Goal: Use online tool/utility: Utilize a website feature to perform a specific function

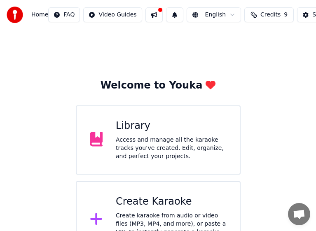
click at [151, 215] on div "Create karaoke from audio or video files (MP3, MP4, and more), or paste a URL t…" at bounding box center [171, 227] width 111 height 33
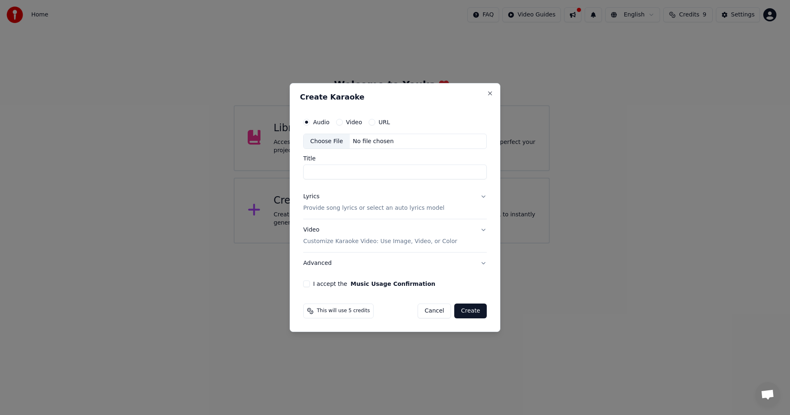
click at [320, 142] on div "Choose File" at bounding box center [327, 141] width 46 height 15
type input "**********"
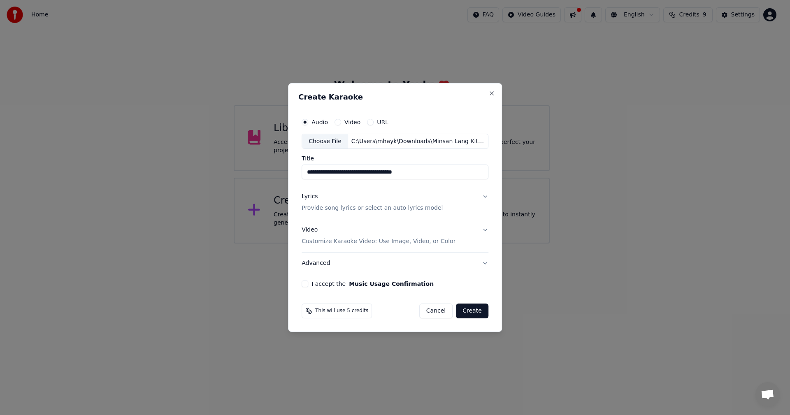
click at [325, 208] on p "Provide song lyrics or select an auto lyrics model" at bounding box center [372, 208] width 141 height 8
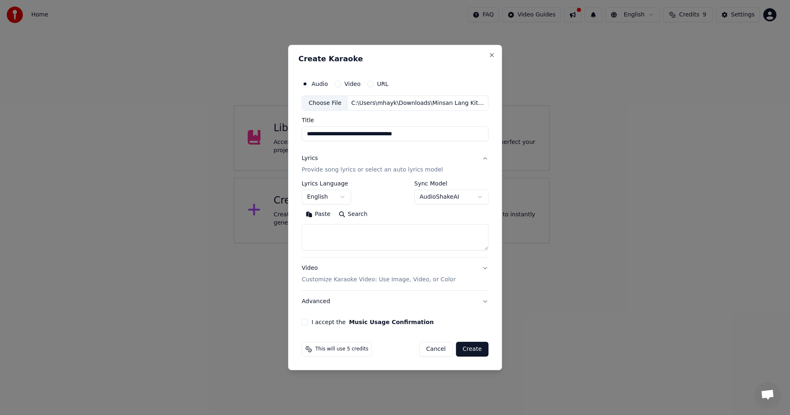
click at [340, 237] on textarea at bounding box center [395, 238] width 187 height 26
paste textarea "**********"
type textarea "**********"
click at [350, 281] on p "Customize Karaoke Video: Use Image, Video, or Color" at bounding box center [379, 280] width 154 height 8
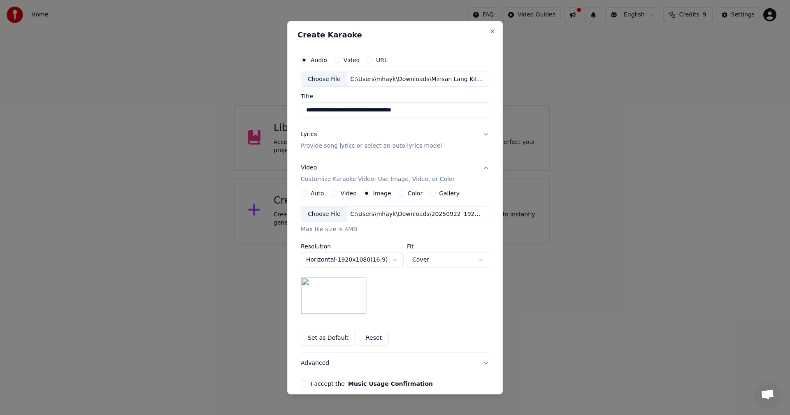
click at [317, 214] on div "Choose File" at bounding box center [324, 214] width 46 height 15
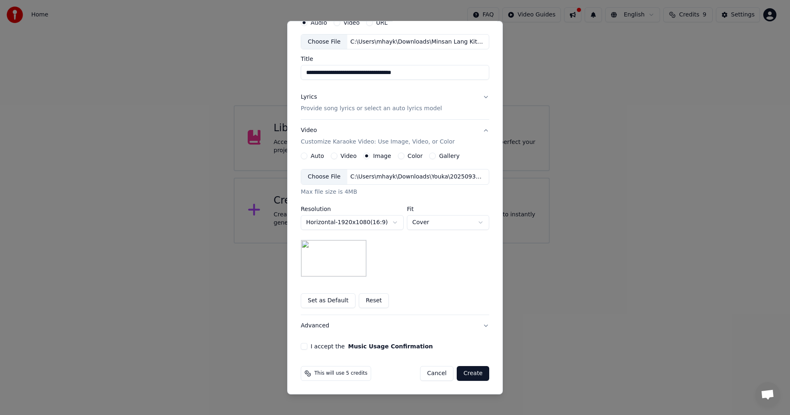
click at [302, 348] on button "I accept the Music Usage Confirmation" at bounding box center [304, 346] width 7 height 7
click at [469, 373] on button "Create" at bounding box center [473, 373] width 33 height 15
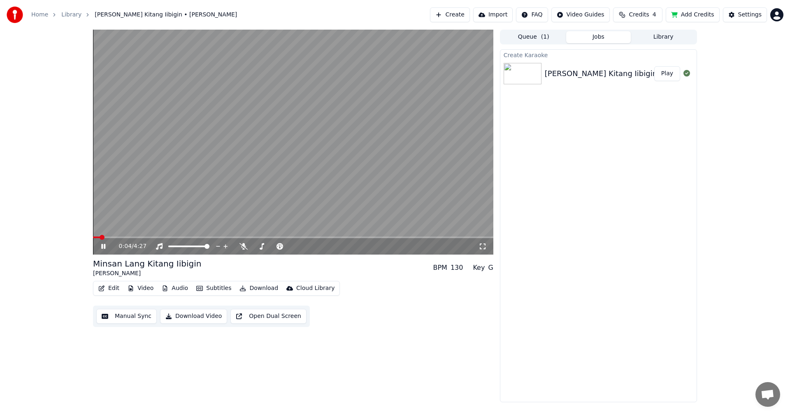
click at [210, 288] on button "Subtitles" at bounding box center [214, 289] width 42 height 12
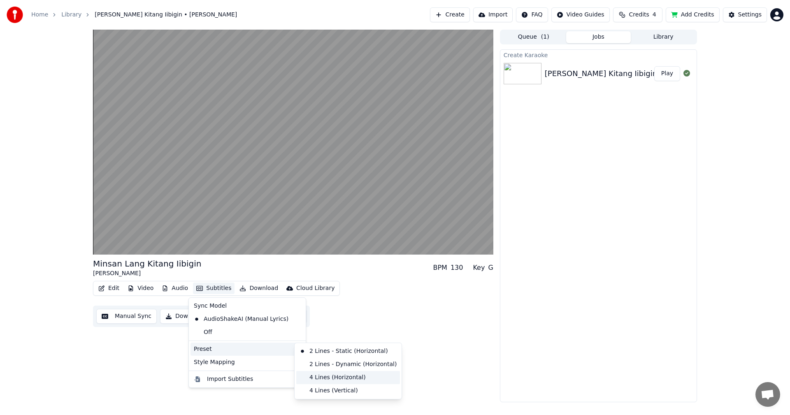
click at [317, 376] on div "4 Lines (Horizontal)" at bounding box center [348, 377] width 104 height 13
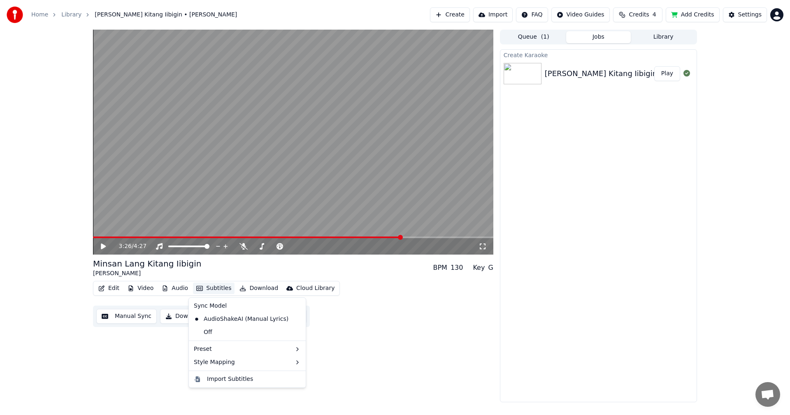
click at [136, 317] on button "Manual Sync" at bounding box center [126, 316] width 60 height 15
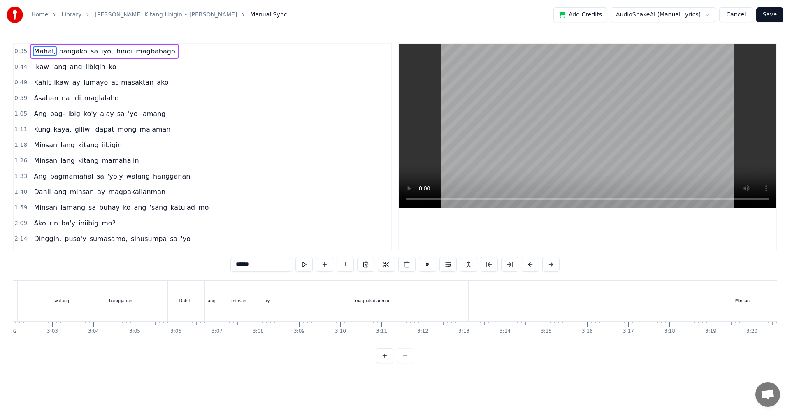
scroll to position [0, 7410]
click at [481, 311] on div "magpakailanman" at bounding box center [451, 301] width 191 height 41
type input "**********"
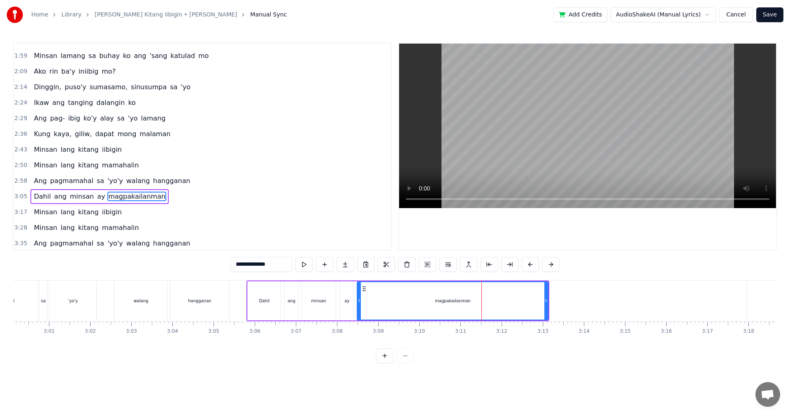
scroll to position [185, 0]
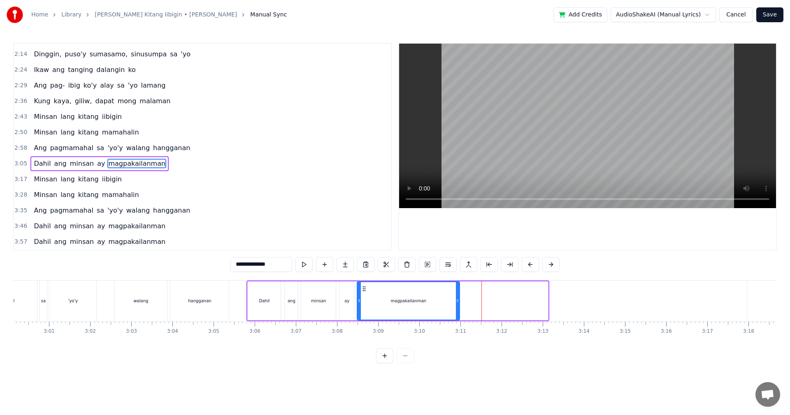
drag, startPoint x: 547, startPoint y: 305, endPoint x: 458, endPoint y: 302, distance: 88.5
click at [458, 302] on div at bounding box center [457, 300] width 3 height 37
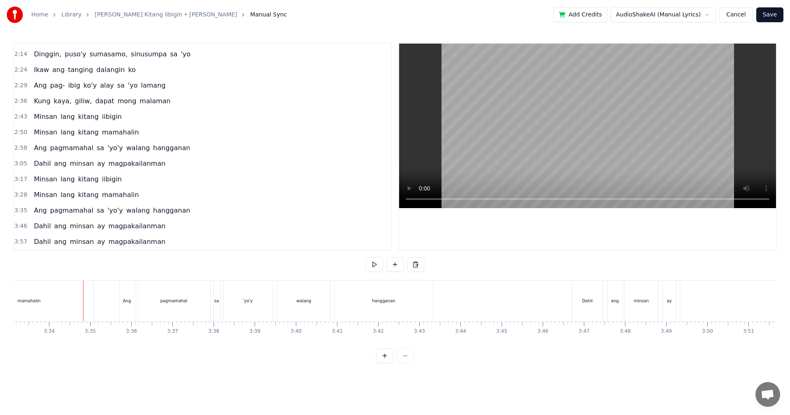
scroll to position [0, 8780]
click at [46, 290] on div "mamahalin" at bounding box center [17, 301] width 128 height 41
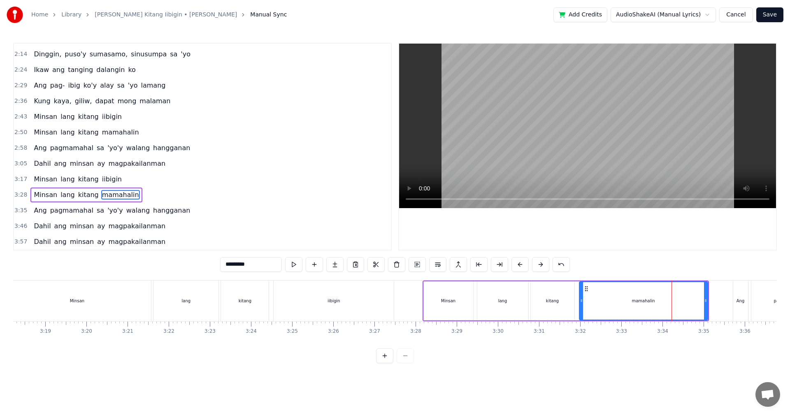
scroll to position [0, 8149]
drag, startPoint x: 712, startPoint y: 305, endPoint x: 685, endPoint y: 305, distance: 27.6
click at [685, 305] on div at bounding box center [683, 300] width 3 height 37
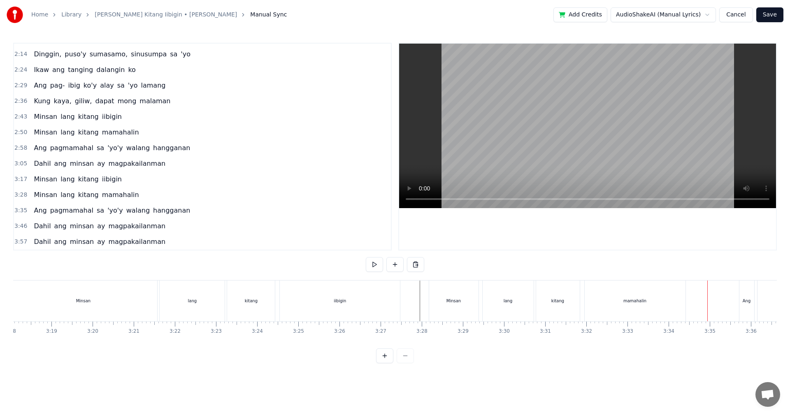
click at [667, 304] on div "mamahalin" at bounding box center [635, 301] width 101 height 41
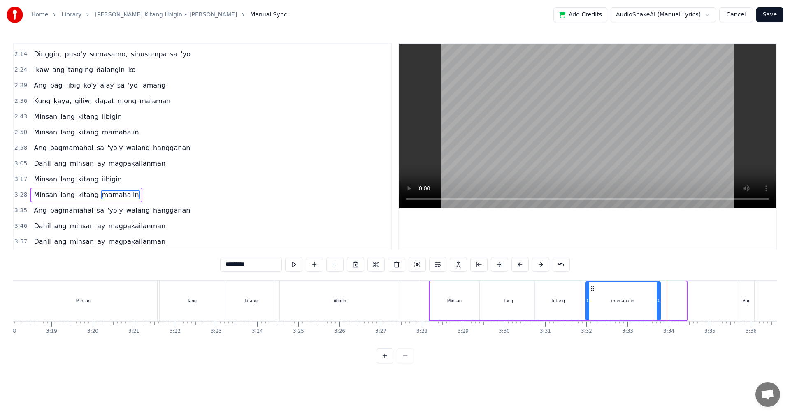
drag, startPoint x: 685, startPoint y: 300, endPoint x: 659, endPoint y: 300, distance: 25.9
click at [659, 300] on icon at bounding box center [658, 300] width 3 height 7
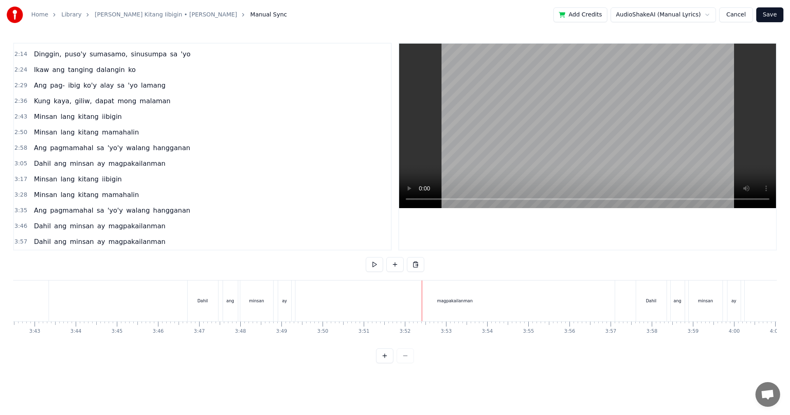
scroll to position [0, 9110]
click at [481, 306] on div "magpakailanman" at bounding box center [497, 301] width 319 height 41
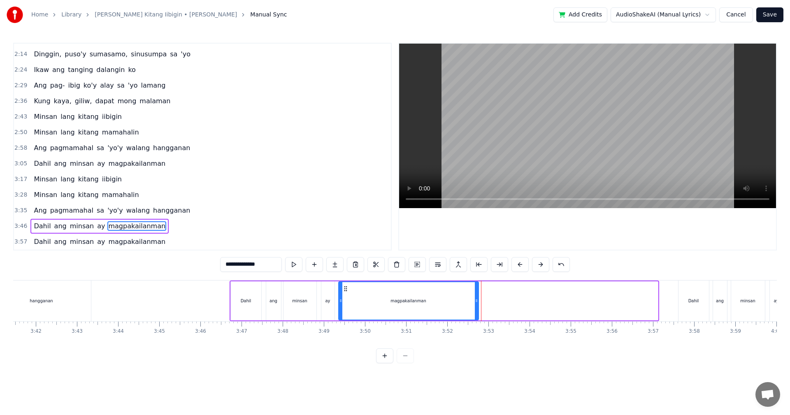
drag, startPoint x: 657, startPoint y: 309, endPoint x: 478, endPoint y: 309, distance: 179.4
click at [478, 309] on div at bounding box center [476, 300] width 3 height 37
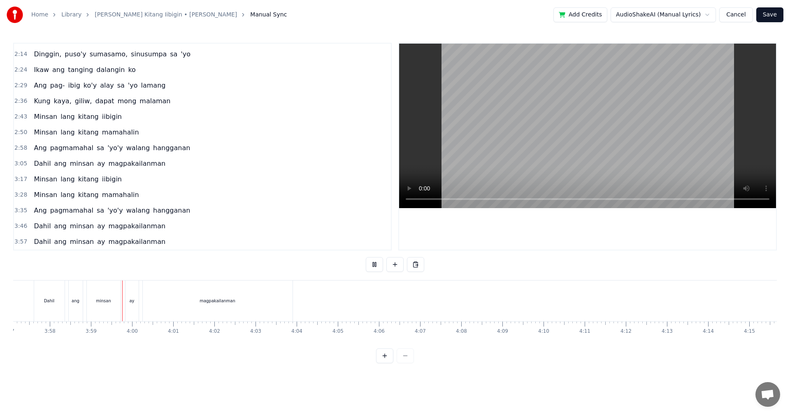
scroll to position [0, 9792]
click at [216, 295] on div "magpakailanman" at bounding box center [180, 301] width 150 height 41
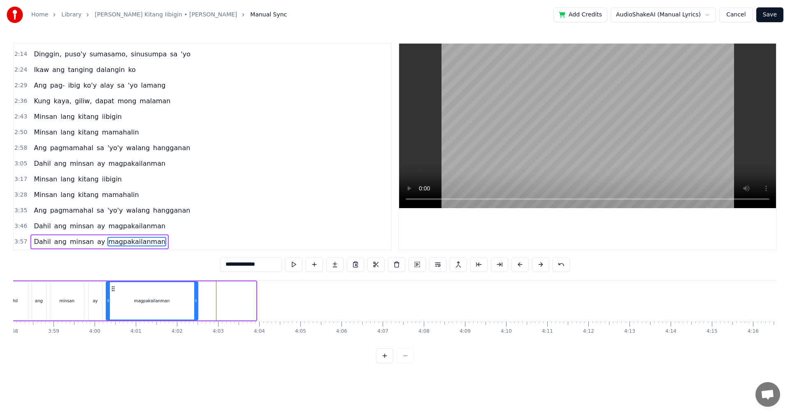
drag, startPoint x: 254, startPoint y: 303, endPoint x: 196, endPoint y: 302, distance: 58.4
click at [196, 302] on icon at bounding box center [195, 300] width 3 height 7
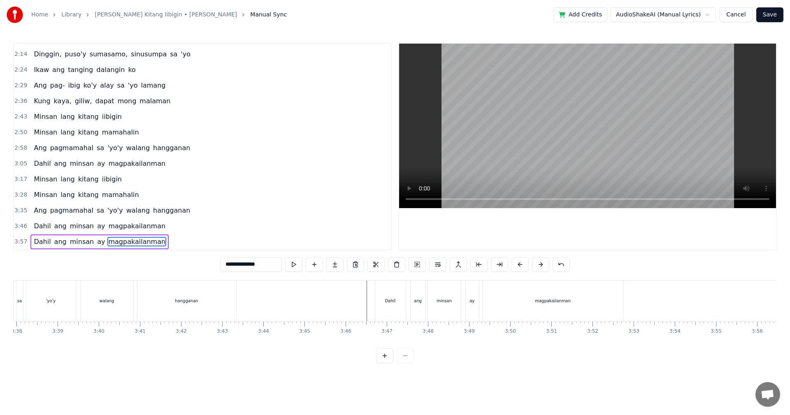
scroll to position [0, 8971]
click at [573, 304] on div "magpakailanman" at bounding box center [547, 301] width 140 height 41
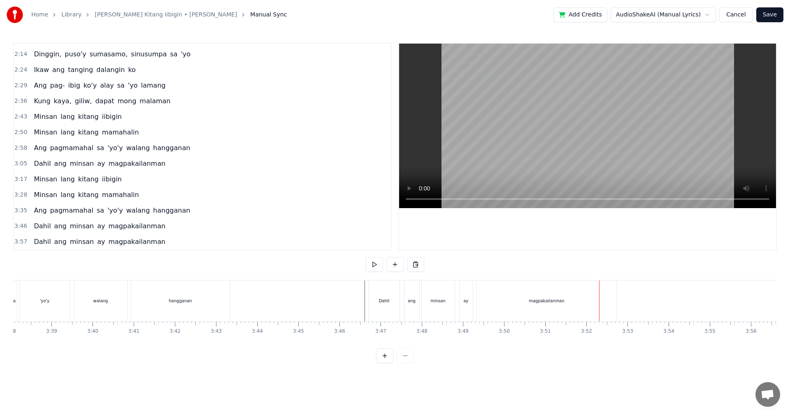
click at [541, 299] on div "magpakailanman" at bounding box center [547, 301] width 36 height 6
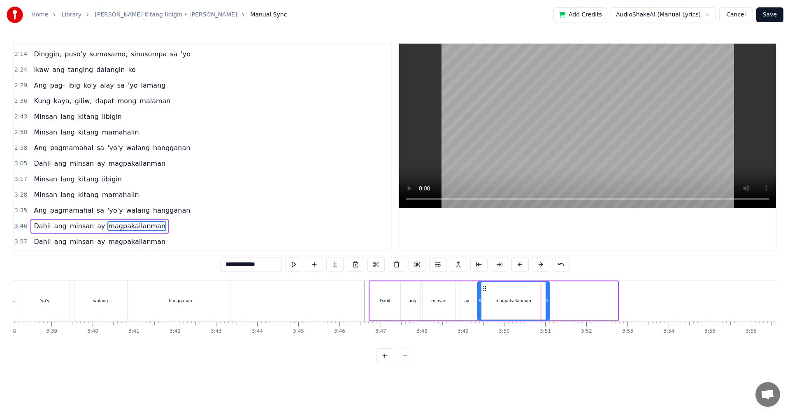
drag, startPoint x: 617, startPoint y: 302, endPoint x: 548, endPoint y: 308, distance: 68.6
click at [548, 308] on div at bounding box center [547, 300] width 3 height 37
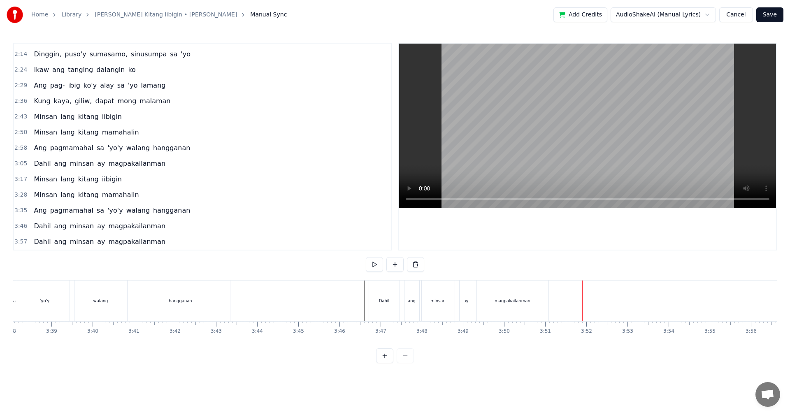
click at [515, 306] on div "magpakailanman" at bounding box center [513, 301] width 72 height 41
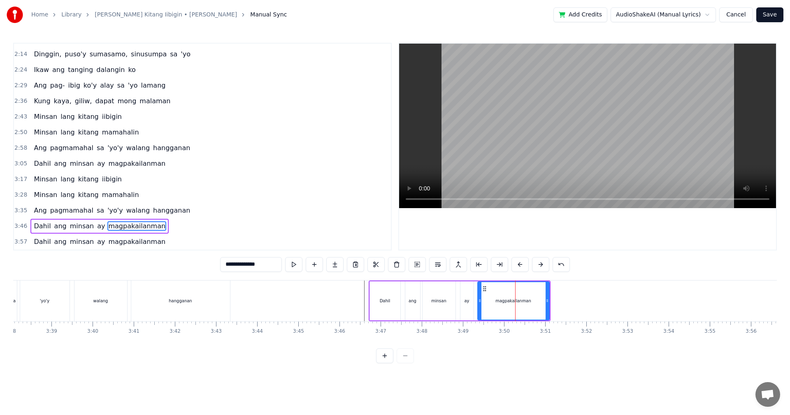
click at [148, 227] on span "magpakailanman" at bounding box center [136, 225] width 59 height 9
click at [269, 265] on input "**********" at bounding box center [251, 264] width 62 height 15
click at [514, 297] on div "magpakailanman" at bounding box center [513, 300] width 71 height 37
click at [521, 291] on div "magpakailanman" at bounding box center [513, 300] width 71 height 37
click at [378, 266] on button at bounding box center [375, 264] width 17 height 15
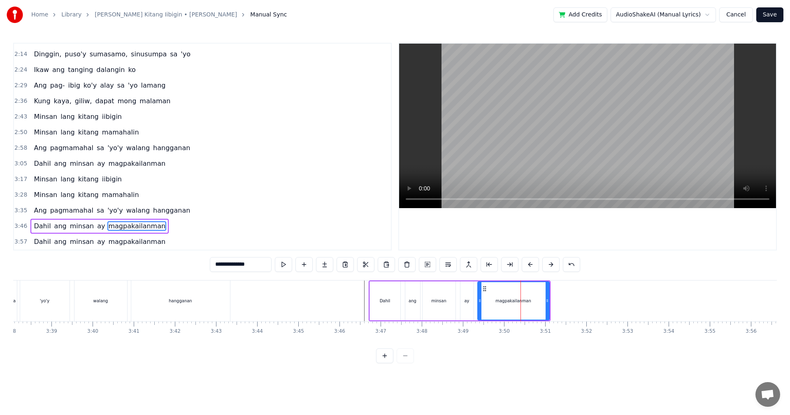
click at [545, 302] on div "magpakailanman" at bounding box center [513, 300] width 71 height 37
click at [522, 294] on div "magpakailanman" at bounding box center [513, 300] width 71 height 37
click at [137, 226] on span "magpakailanman" at bounding box center [136, 225] width 59 height 9
click at [525, 308] on div "magpakailanman" at bounding box center [513, 300] width 71 height 37
click at [522, 304] on div "magpakailanman" at bounding box center [513, 301] width 36 height 6
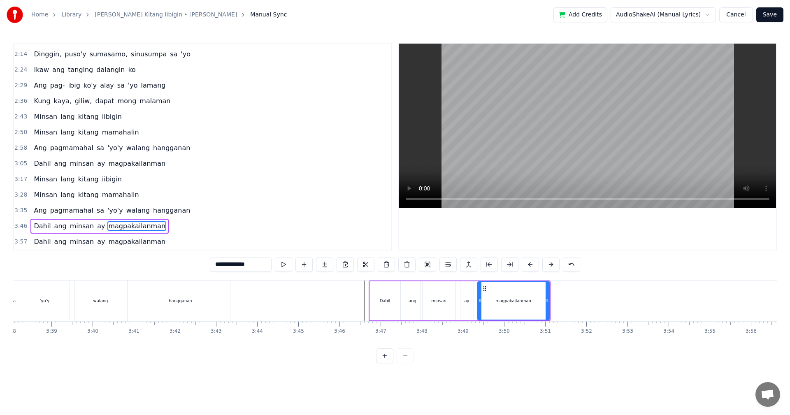
drag, startPoint x: 530, startPoint y: 302, endPoint x: 524, endPoint y: 302, distance: 5.8
click at [524, 302] on div "magpakailanman" at bounding box center [513, 300] width 71 height 37
drag, startPoint x: 260, startPoint y: 264, endPoint x: 248, endPoint y: 265, distance: 12.0
click at [248, 265] on input "**********" at bounding box center [241, 264] width 62 height 15
type input "**********"
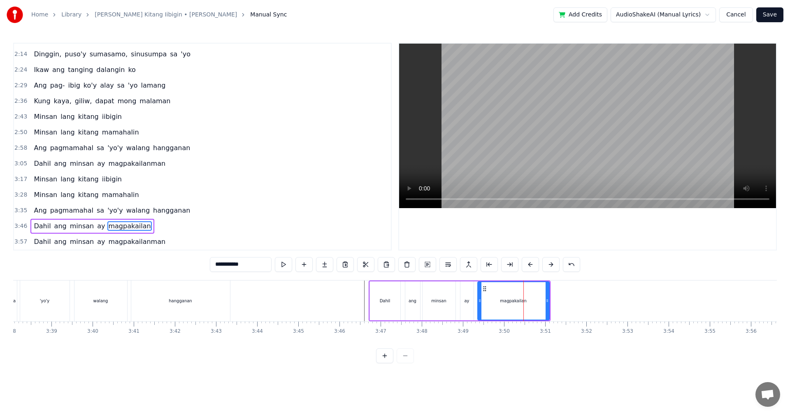
click at [139, 228] on div "3:46 Dahil ang minsan ay magpakailan" at bounding box center [202, 226] width 377 height 16
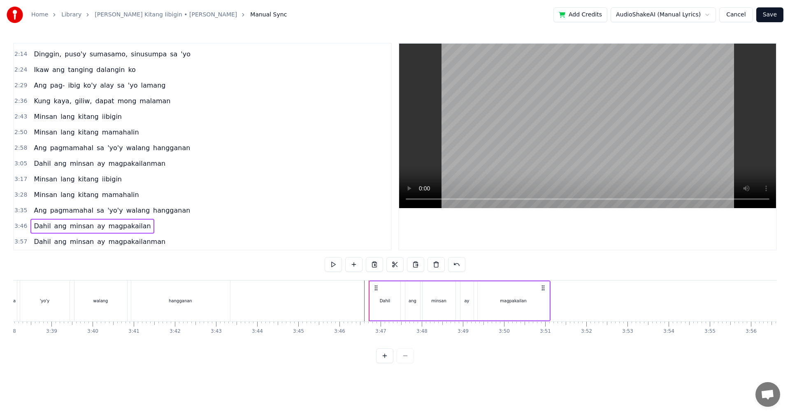
click at [131, 227] on span "magpakailan" at bounding box center [129, 225] width 44 height 9
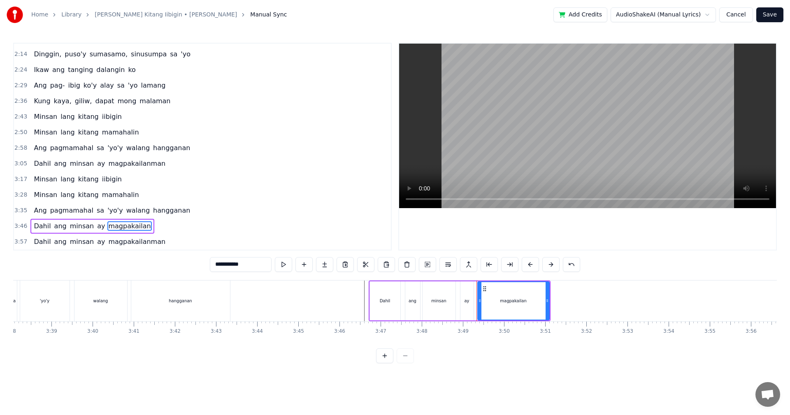
click at [527, 307] on div "magpakailan" at bounding box center [513, 300] width 71 height 37
click at [324, 264] on button at bounding box center [324, 264] width 17 height 15
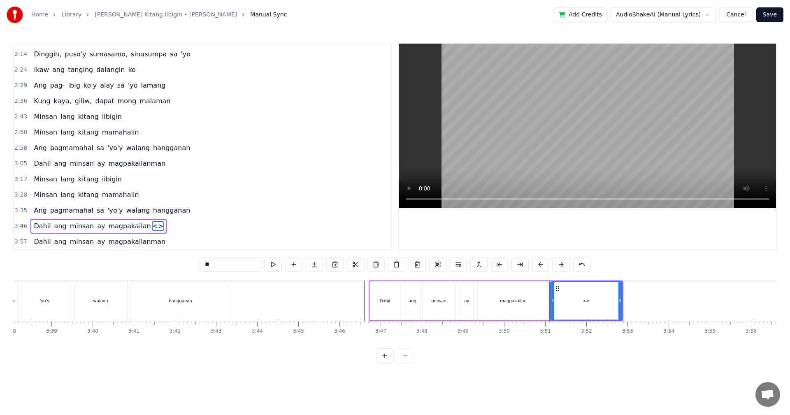
click at [577, 305] on div "<>" at bounding box center [586, 300] width 71 height 37
click at [152, 226] on span "<>" at bounding box center [158, 225] width 13 height 9
click at [209, 264] on input "**" at bounding box center [231, 264] width 62 height 15
click at [217, 265] on input "*****" at bounding box center [231, 264] width 62 height 15
click at [209, 265] on input "****" at bounding box center [231, 264] width 62 height 15
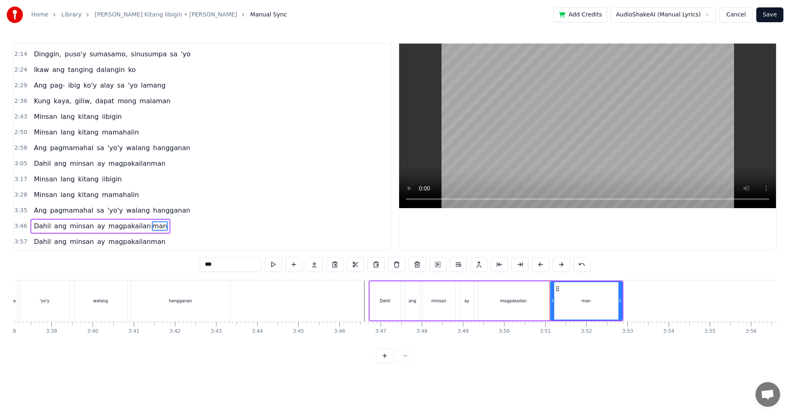
type input "***"
click at [509, 278] on div "0:35 Mahal, pangako sa iyo, hindi magbabago 0:44 Ikaw lang ang iibigin ko 0:49 …" at bounding box center [395, 203] width 764 height 320
drag, startPoint x: 620, startPoint y: 302, endPoint x: 753, endPoint y: 308, distance: 132.6
click at [753, 308] on div at bounding box center [752, 300] width 3 height 37
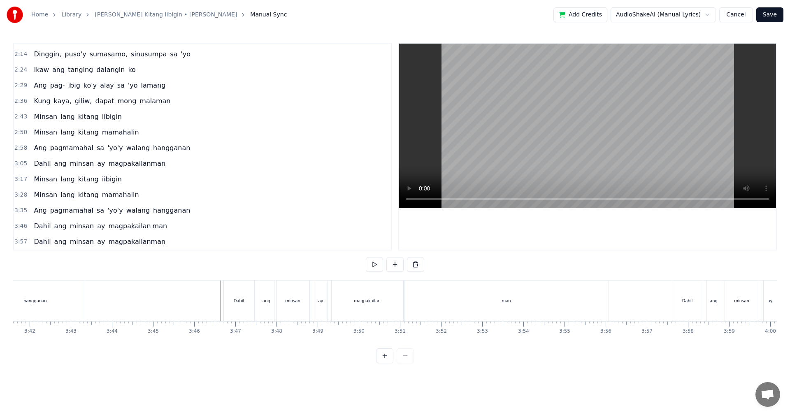
scroll to position [0, 9080]
click at [416, 301] on div "magpakailan" at bounding box center [404, 301] width 72 height 41
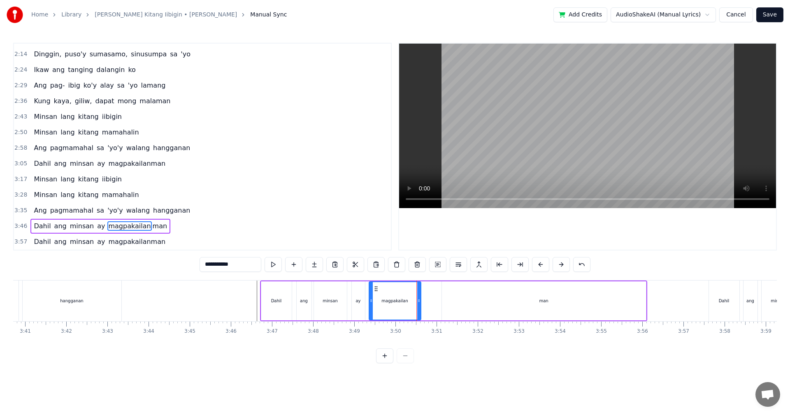
drag, startPoint x: 438, startPoint y: 301, endPoint x: 418, endPoint y: 301, distance: 19.7
click at [418, 301] on icon at bounding box center [418, 300] width 3 height 7
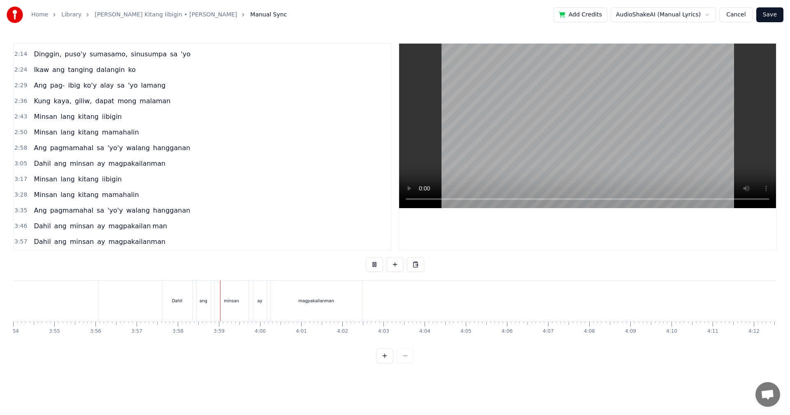
scroll to position [0, 9772]
click at [202, 301] on div "magpakailanman" at bounding box center [171, 301] width 91 height 41
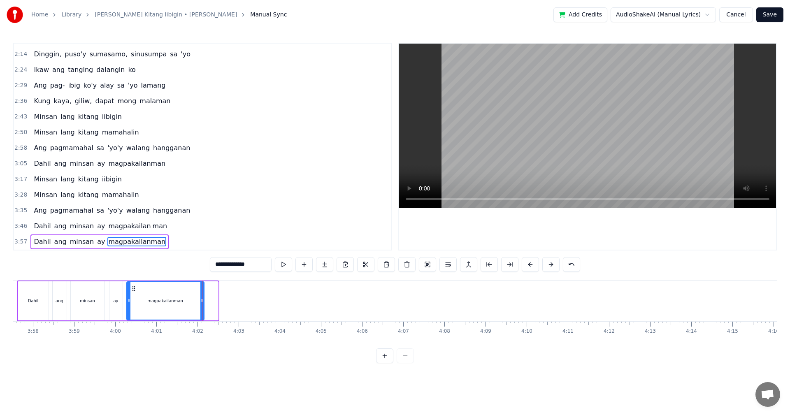
drag, startPoint x: 216, startPoint y: 303, endPoint x: 202, endPoint y: 304, distance: 14.0
click at [202, 304] on icon at bounding box center [201, 300] width 3 height 7
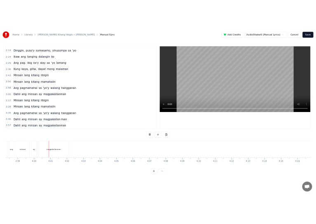
scroll to position [0, 9841]
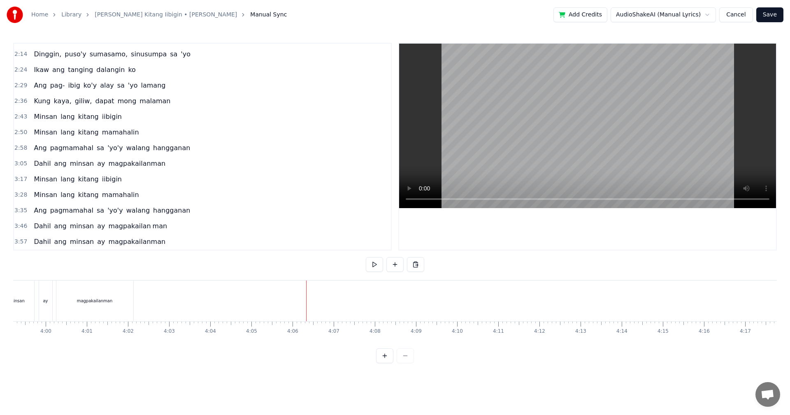
click at [773, 15] on button "Save" at bounding box center [769, 14] width 27 height 15
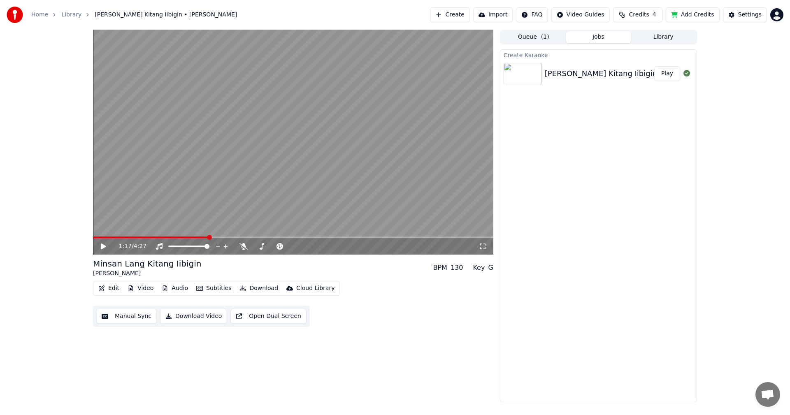
click at [192, 316] on button "Download Video" at bounding box center [193, 316] width 67 height 15
